Goal: Task Accomplishment & Management: Use online tool/utility

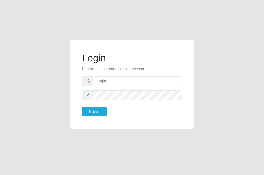
click at [103, 86] on form "Login Informe suas credenciais de acesso Entrar" at bounding box center [131, 84] width 99 height 64
click at [103, 78] on input "text" at bounding box center [137, 81] width 89 height 10
type input "vitoria@saullus"
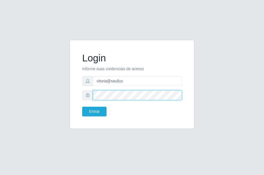
click at [82, 107] on button "Entrar" at bounding box center [94, 112] width 24 height 10
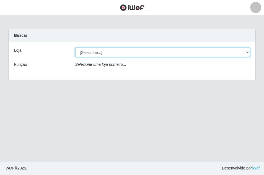
click at [149, 52] on select "[Selecione...] Saullus Supermercados" at bounding box center [162, 53] width 175 height 10
select select "423"
click at [75, 48] on select "[Selecione...] Saullus Supermercados" at bounding box center [162, 53] width 175 height 10
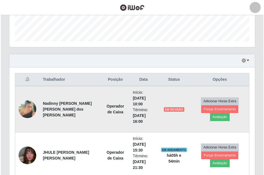
scroll to position [186, 0]
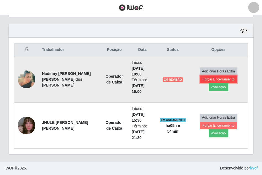
click at [208, 83] on button "Forçar Encerramento" at bounding box center [218, 79] width 37 height 8
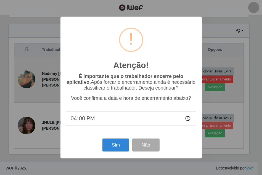
scroll to position [115, 242]
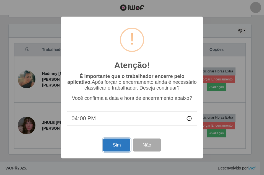
click at [122, 143] on button "Sim" at bounding box center [116, 144] width 27 height 13
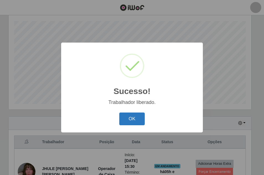
click at [137, 121] on button "OK" at bounding box center [132, 118] width 26 height 13
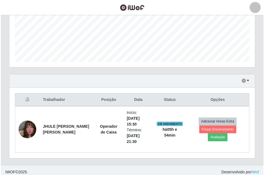
scroll to position [140, 0]
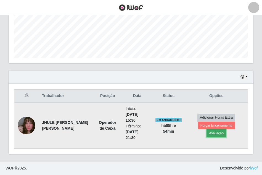
click at [226, 130] on button "Avaliação" at bounding box center [217, 133] width 20 height 8
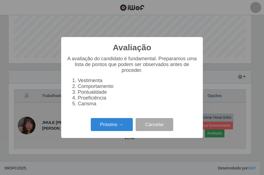
scroll to position [115, 242]
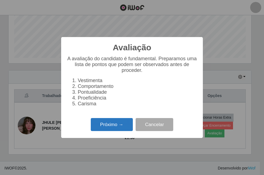
click at [111, 128] on button "Próximo →" at bounding box center [112, 124] width 42 height 13
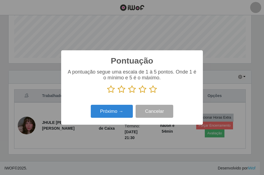
scroll to position [276267, 276139]
click at [152, 90] on icon at bounding box center [153, 89] width 8 height 8
click at [149, 93] on input "radio" at bounding box center [149, 93] width 0 height 0
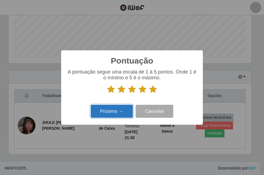
click at [116, 112] on button "Próximo →" at bounding box center [112, 111] width 42 height 13
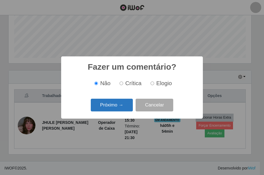
click at [116, 111] on button "Próximo →" at bounding box center [112, 105] width 42 height 13
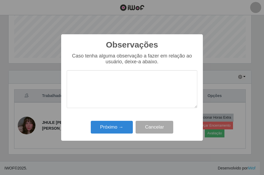
click at [119, 95] on textarea at bounding box center [132, 89] width 130 height 38
type textarea "o"
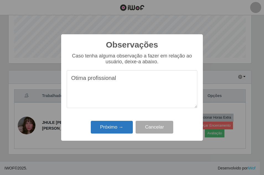
type textarea "Otima profissional"
click at [114, 126] on button "Próximo →" at bounding box center [112, 127] width 42 height 13
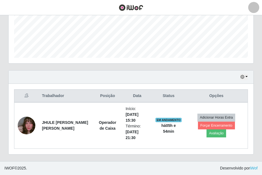
scroll to position [115, 245]
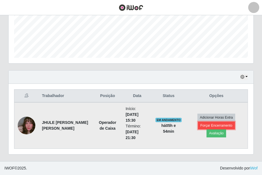
click at [198, 129] on button "Forçar Encerramento" at bounding box center [216, 126] width 37 height 8
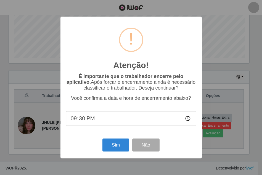
scroll to position [115, 242]
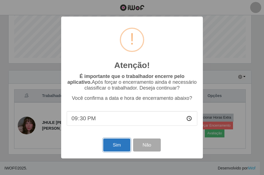
click at [115, 142] on button "Sim" at bounding box center [116, 144] width 27 height 13
